Goal: Obtain resource: Download file/media

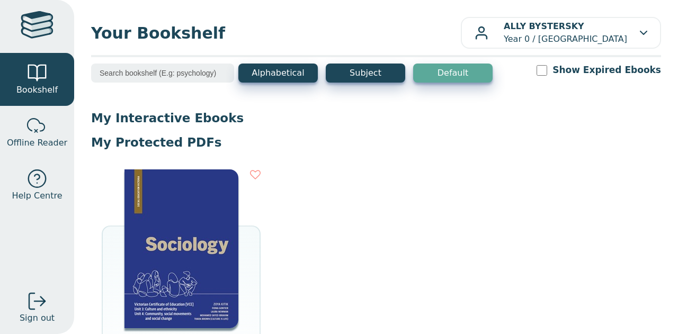
click at [200, 299] on img at bounding box center [181, 248] width 114 height 159
click at [182, 236] on img at bounding box center [181, 248] width 114 height 159
